Goal: Task Accomplishment & Management: Complete application form

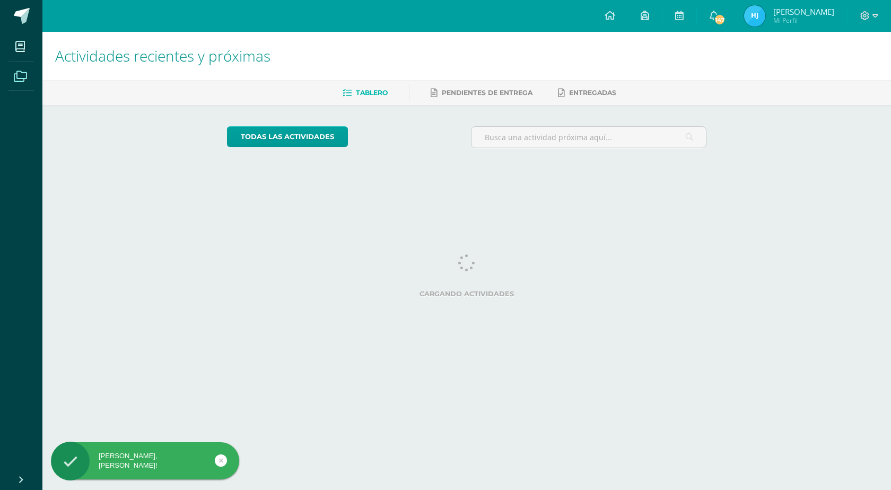
click at [15, 85] on span at bounding box center [20, 76] width 24 height 24
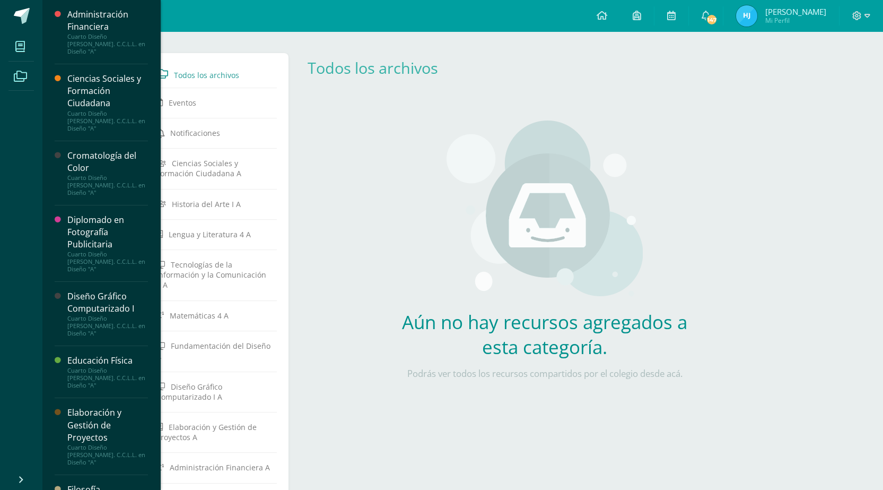
click at [18, 53] on span at bounding box center [20, 46] width 24 height 24
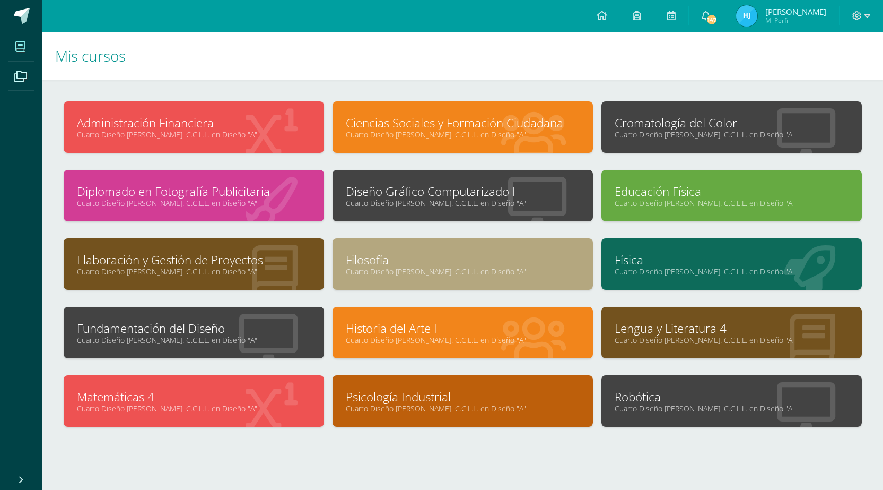
scroll to position [21, 0]
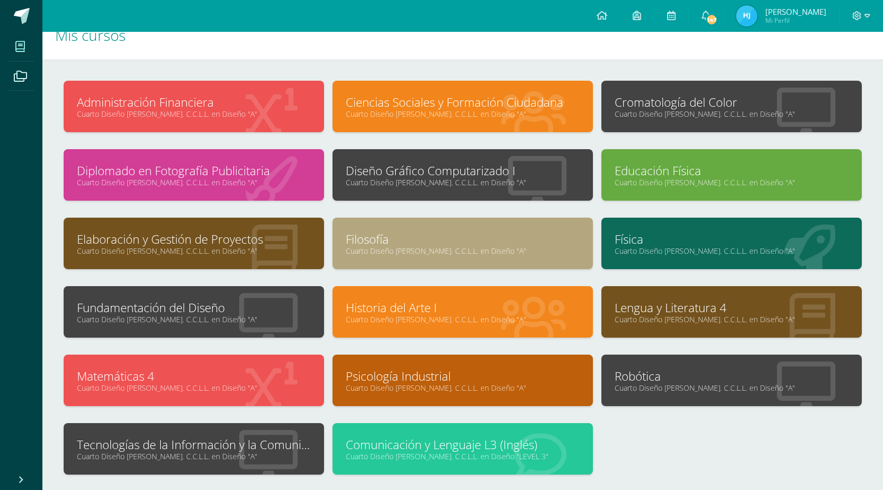
click at [234, 449] on link "Tecnologías de la Información y la Comunicación 4" at bounding box center [194, 444] width 234 height 16
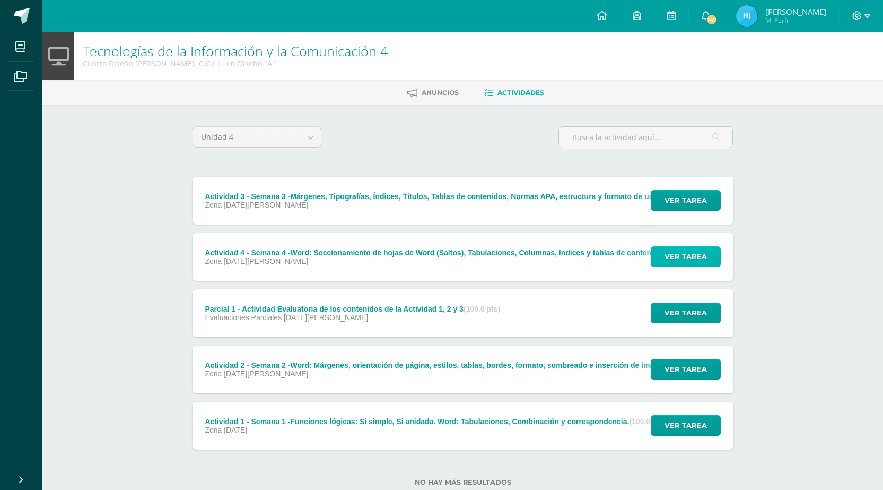
click at [681, 264] on span "Ver tarea" at bounding box center [686, 257] width 42 height 20
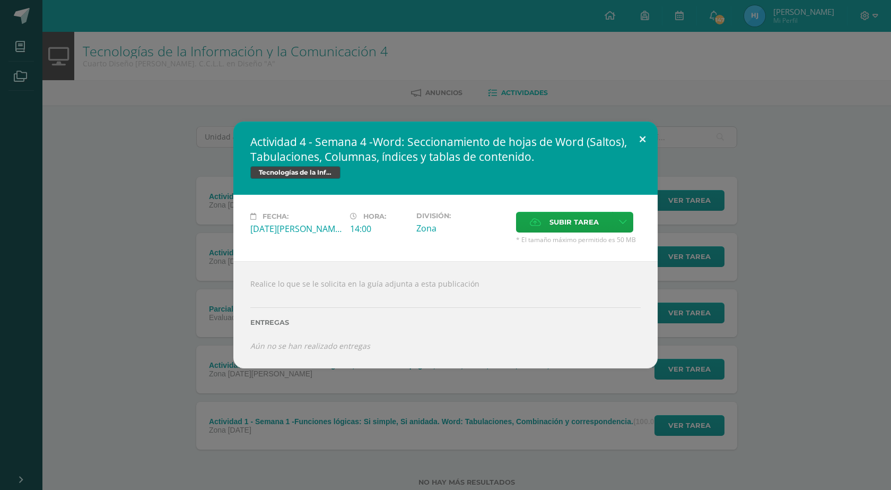
click at [644, 136] on button at bounding box center [643, 139] width 30 height 36
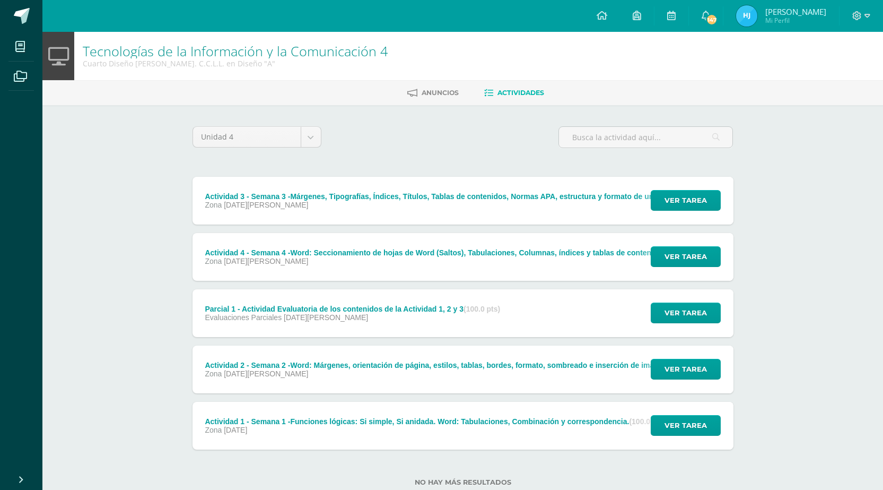
click at [488, 380] on div "Actividad 2 - Semana 2 -Word: Márgenes, orientación de página, estilos, tablas,…" at bounding box center [459, 369] width 533 height 48
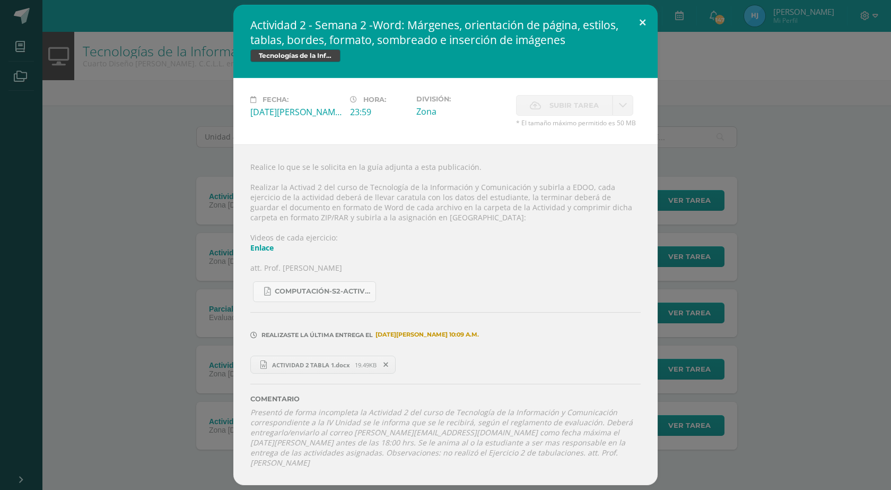
drag, startPoint x: 643, startPoint y: 22, endPoint x: 494, endPoint y: 247, distance: 269.1
click at [643, 23] on button at bounding box center [643, 23] width 30 height 36
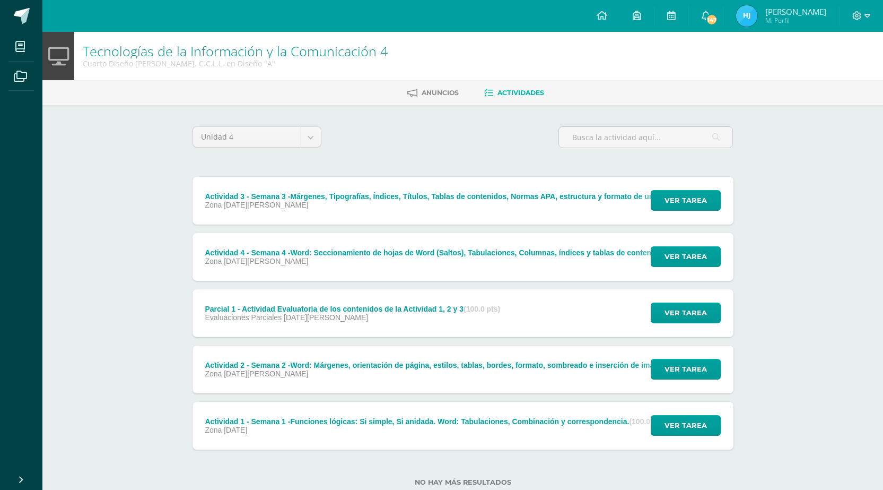
click at [404, 194] on div "Actividad 3 - Semana 3 -Márgenes, Tipografías, Índices, Títulos, Tablas de cont…" at bounding box center [500, 196] width 591 height 8
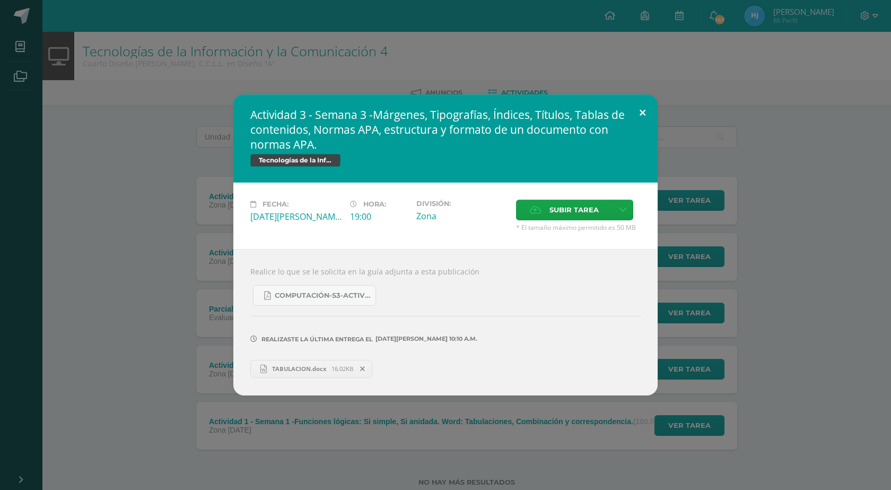
click at [636, 112] on button at bounding box center [643, 112] width 30 height 36
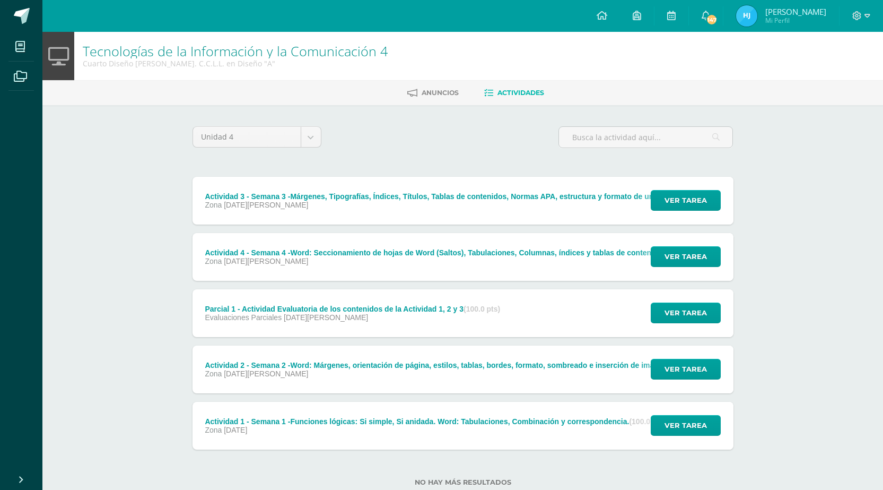
click at [393, 258] on div "Zona 25 de Agosto" at bounding box center [453, 261] width 497 height 8
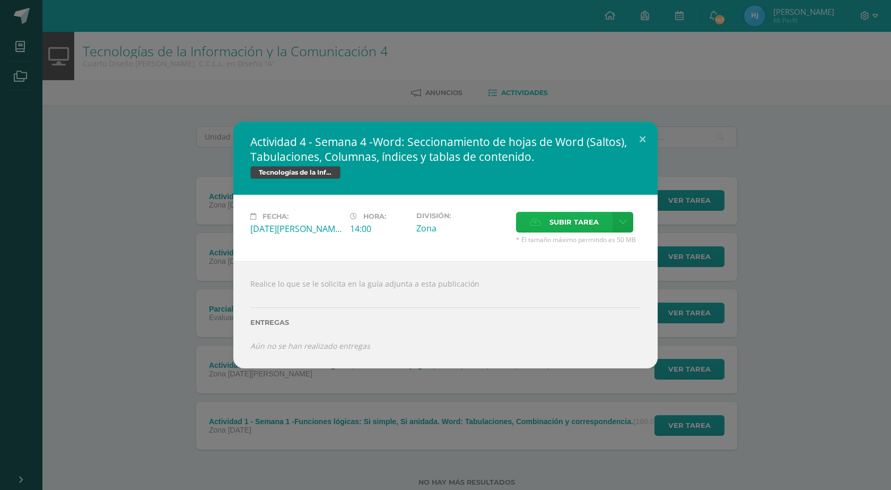
click at [582, 222] on span "Subir tarea" at bounding box center [574, 222] width 49 height 20
click at [0, 0] on input "Subir tarea" at bounding box center [0, 0] width 0 height 0
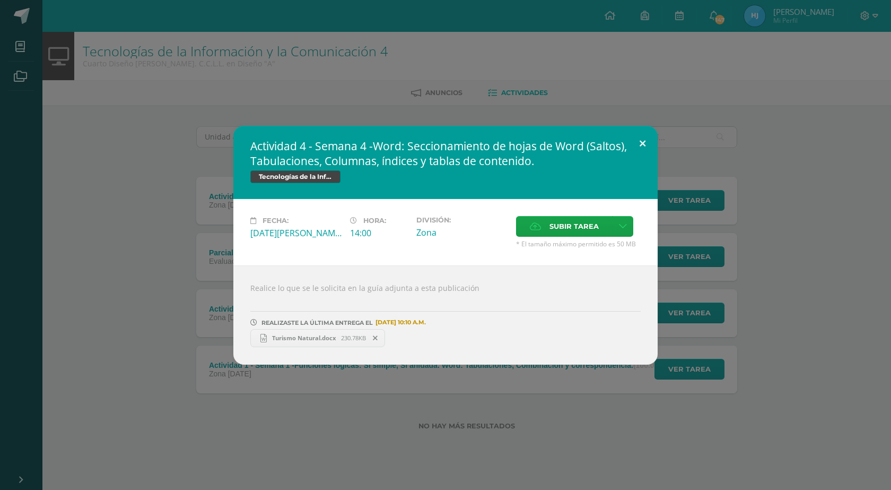
click at [642, 146] on button at bounding box center [643, 144] width 30 height 36
